Goal: Information Seeking & Learning: Learn about a topic

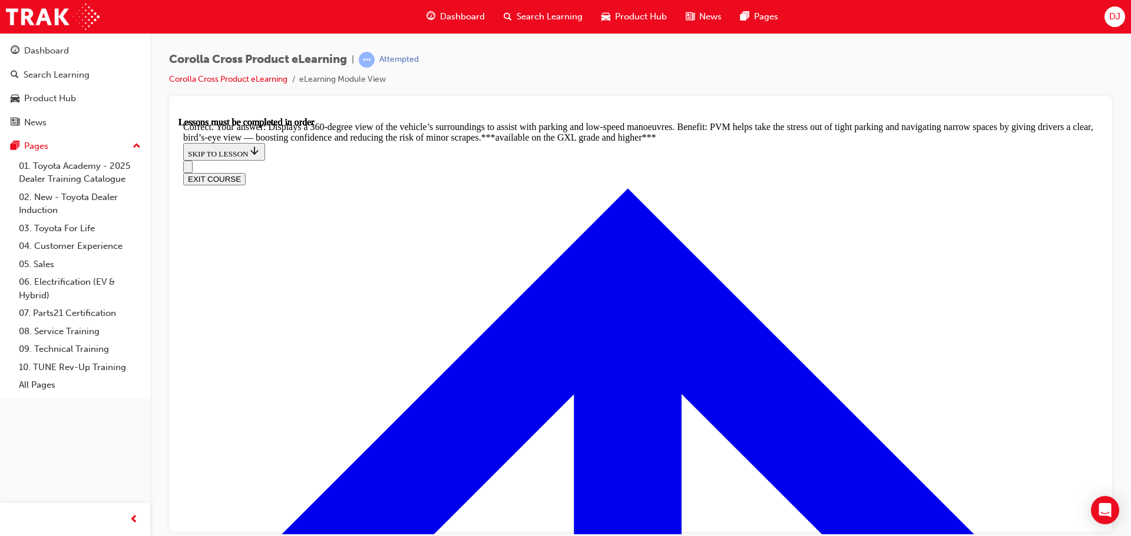
scroll to position [2633, 0]
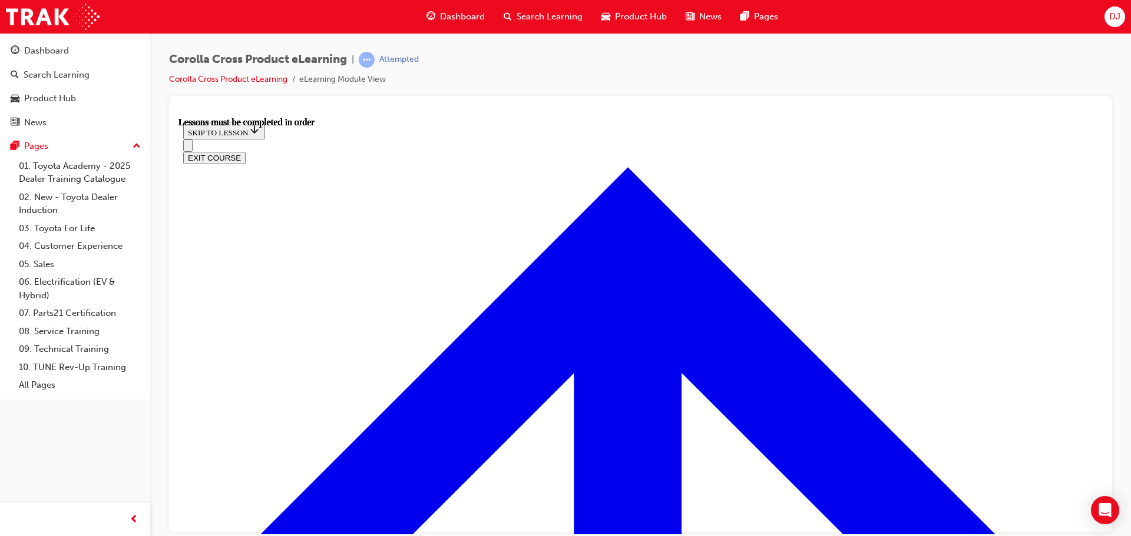
scroll to position [1132, 0]
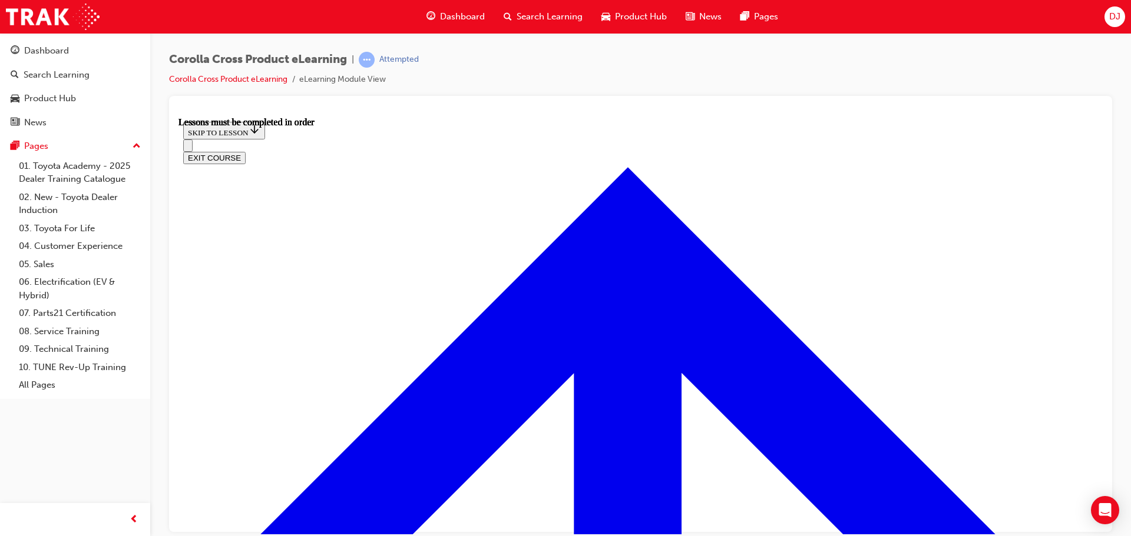
drag, startPoint x: 635, startPoint y: 268, endPoint x: 620, endPoint y: 265, distance: 15.6
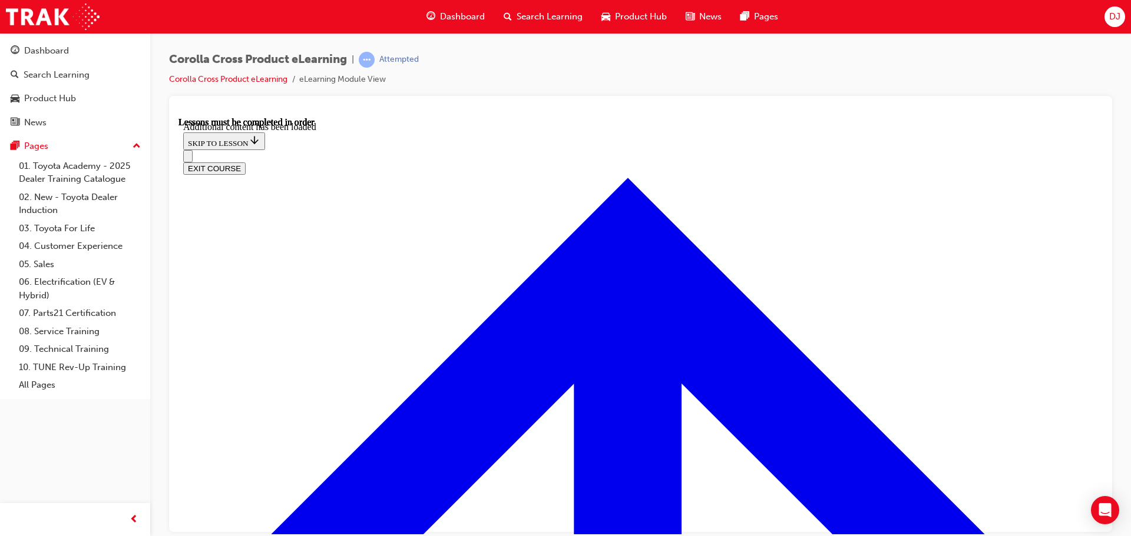
scroll to position [1011, 0]
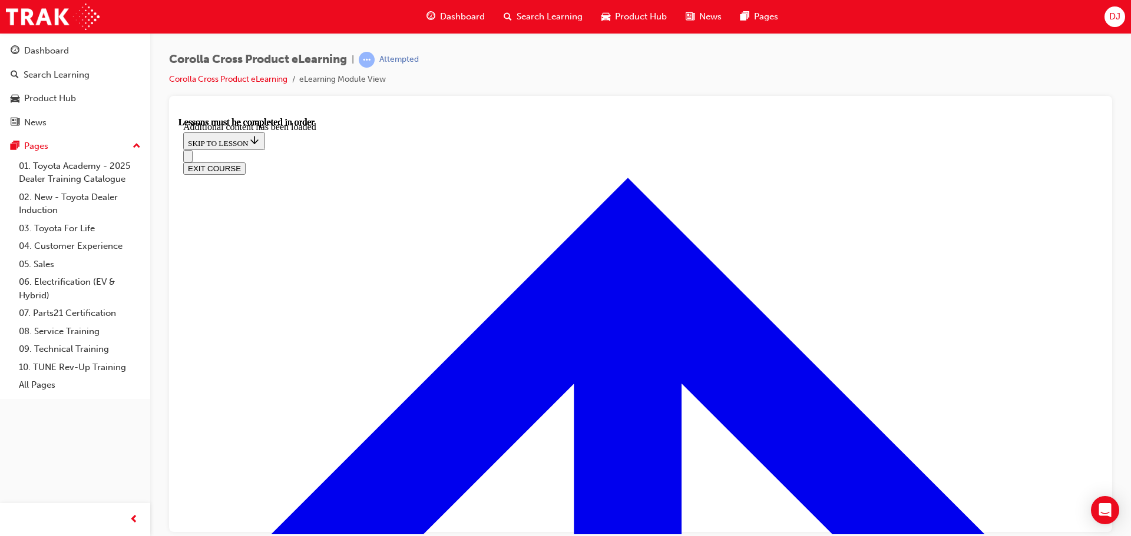
radio input "true"
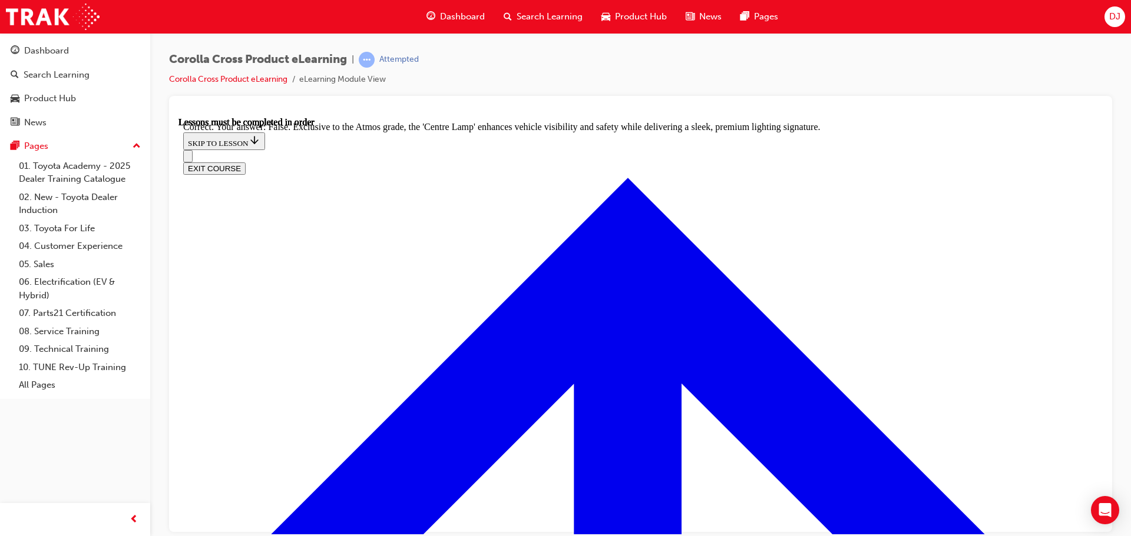
scroll to position [2090, 0]
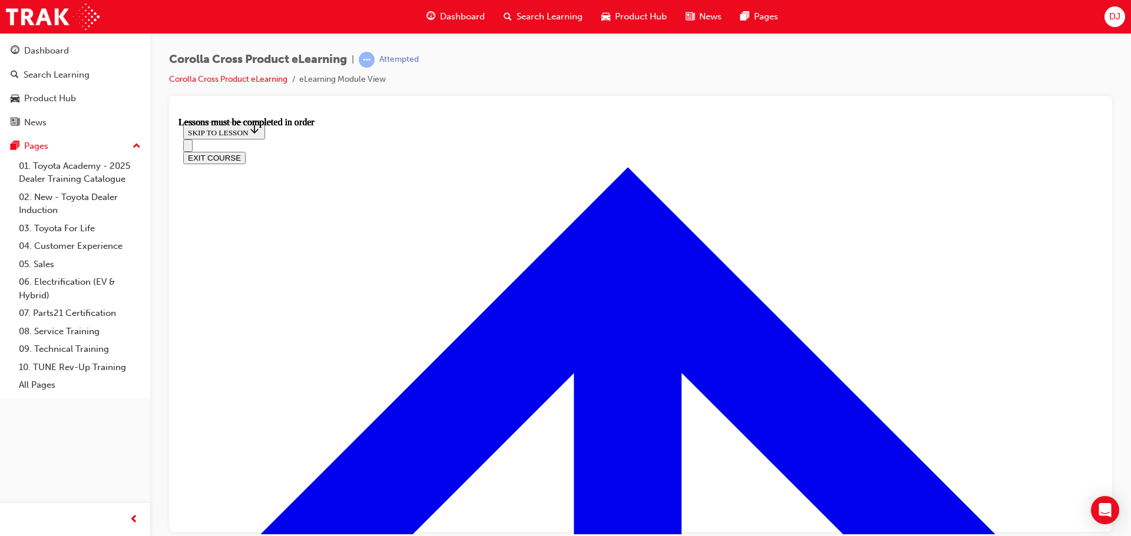
scroll to position [277, 0]
